Goal: Information Seeking & Learning: Find specific page/section

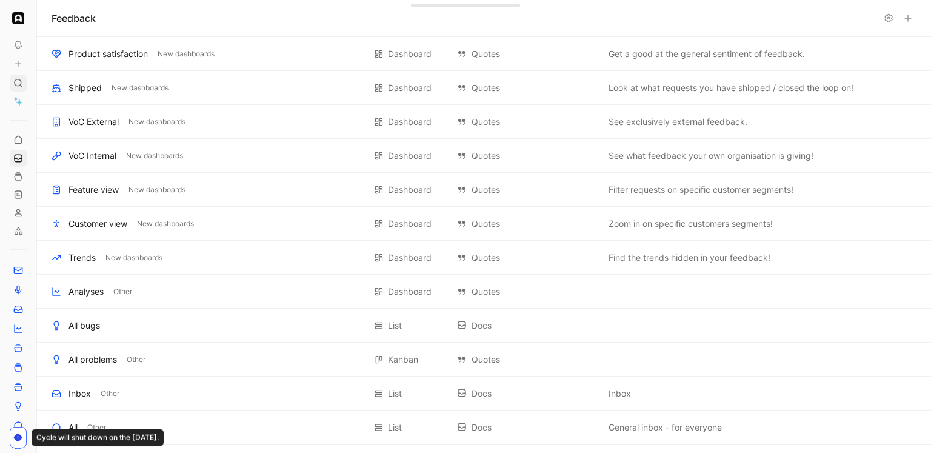
click at [20, 73] on div "To pick up a draggable item, press the space bar. While dragging, use the arrow…" at bounding box center [18, 226] width 36 height 453
click at [20, 76] on div at bounding box center [18, 83] width 17 height 17
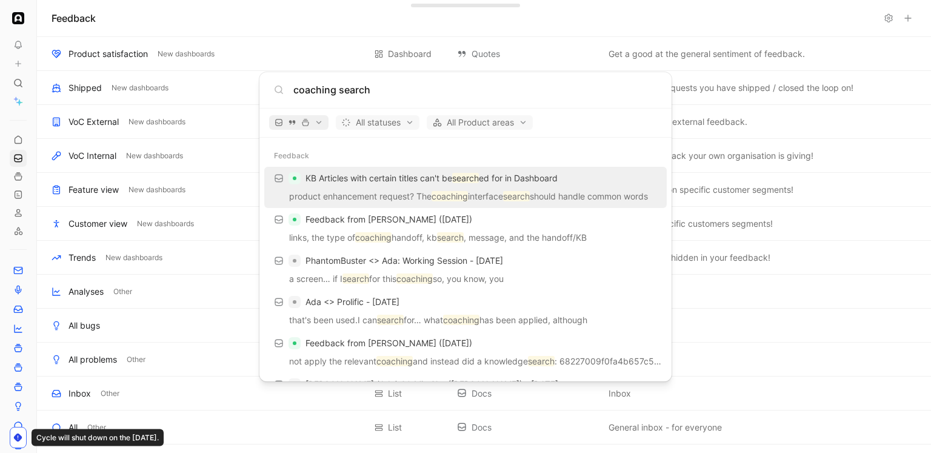
click at [287, 122] on span "button" at bounding box center [299, 122] width 48 height 8
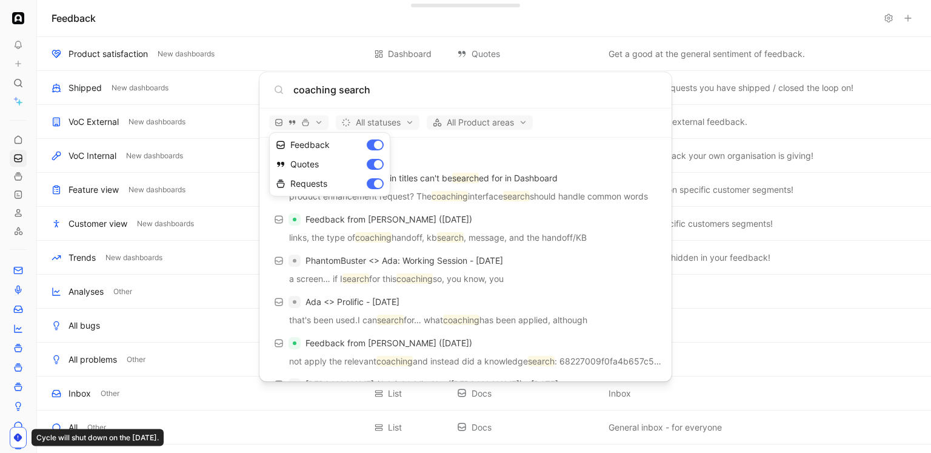
click at [287, 122] on div at bounding box center [465, 226] width 931 height 453
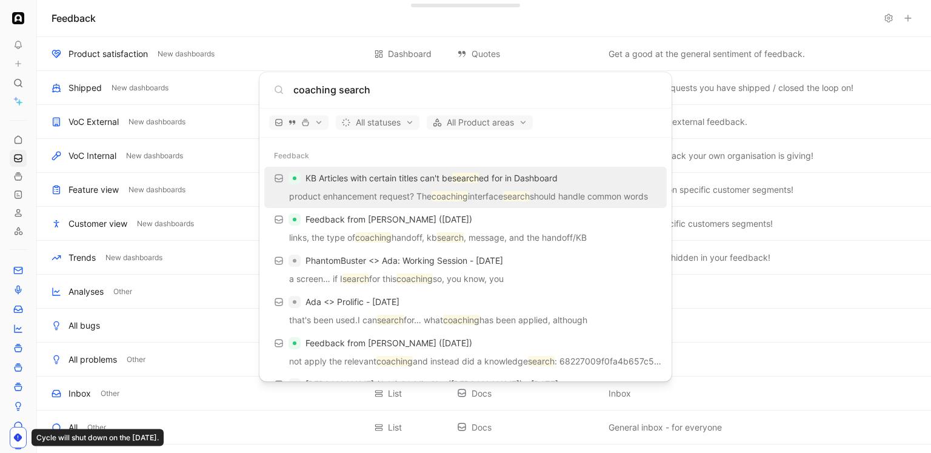
click at [386, 97] on div "coaching search" at bounding box center [465, 90] width 412 height 36
click at [386, 91] on input "coaching search" at bounding box center [475, 89] width 364 height 15
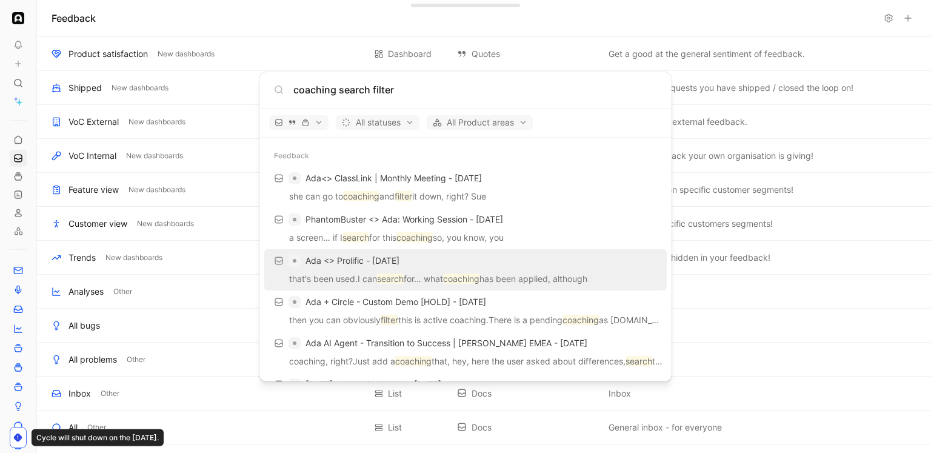
scroll to position [777, 0]
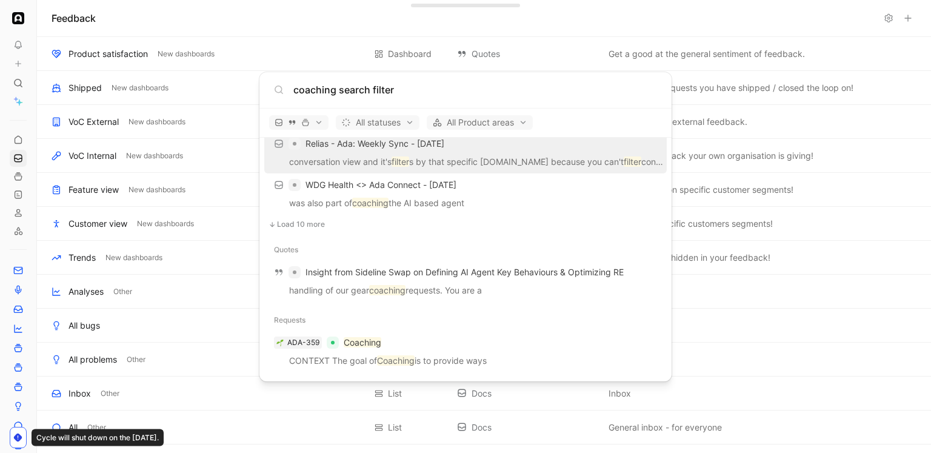
type input "coaching search filter"
click at [543, 166] on p "conversation view and it's filter s by that specific [DOMAIN_NAME] because you …" at bounding box center [465, 164] width 395 height 18
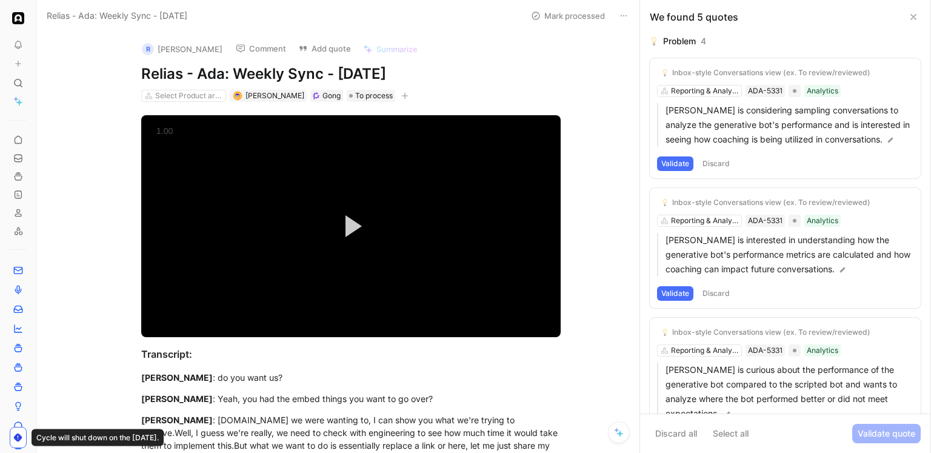
scroll to position [1649, 0]
